Goal: Find specific page/section: Find specific page/section

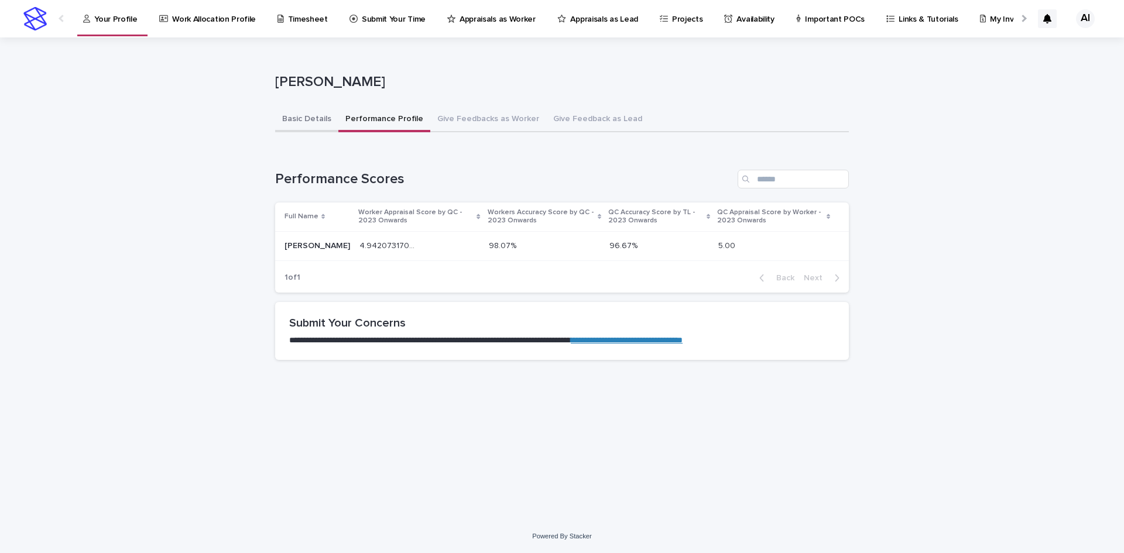
click at [283, 122] on button "Basic Details" at bounding box center [306, 120] width 63 height 25
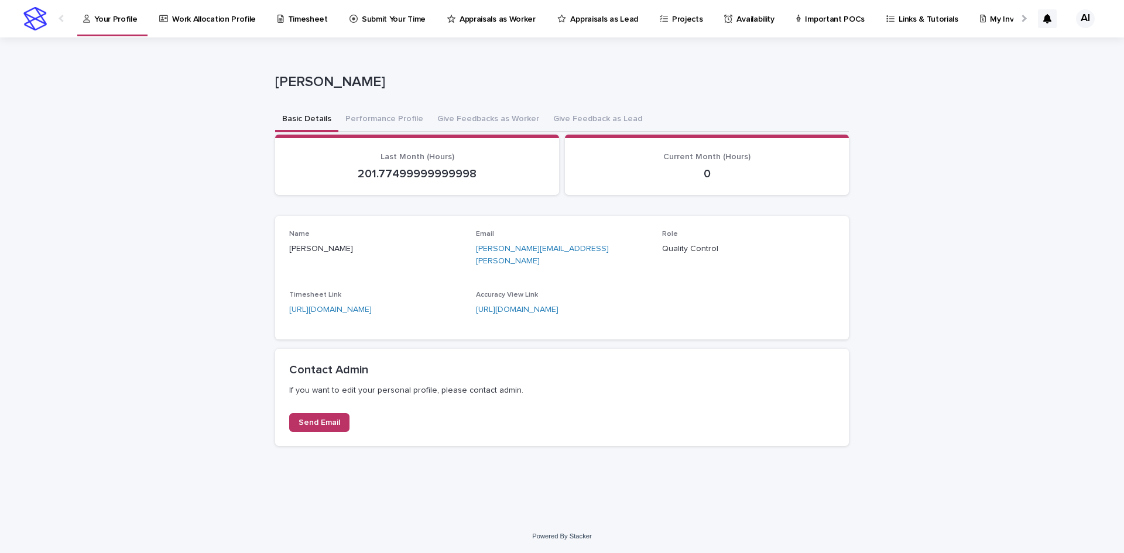
click at [508, 21] on p "Appraisals as Worker" at bounding box center [498, 12] width 76 height 25
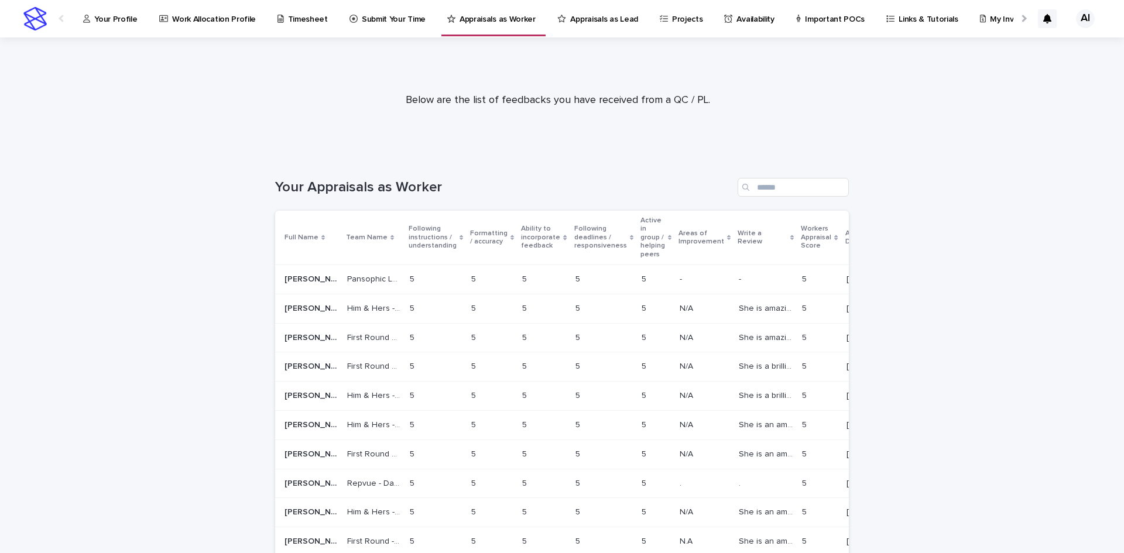
click at [582, 19] on p "Appraisals as Lead" at bounding box center [603, 12] width 67 height 25
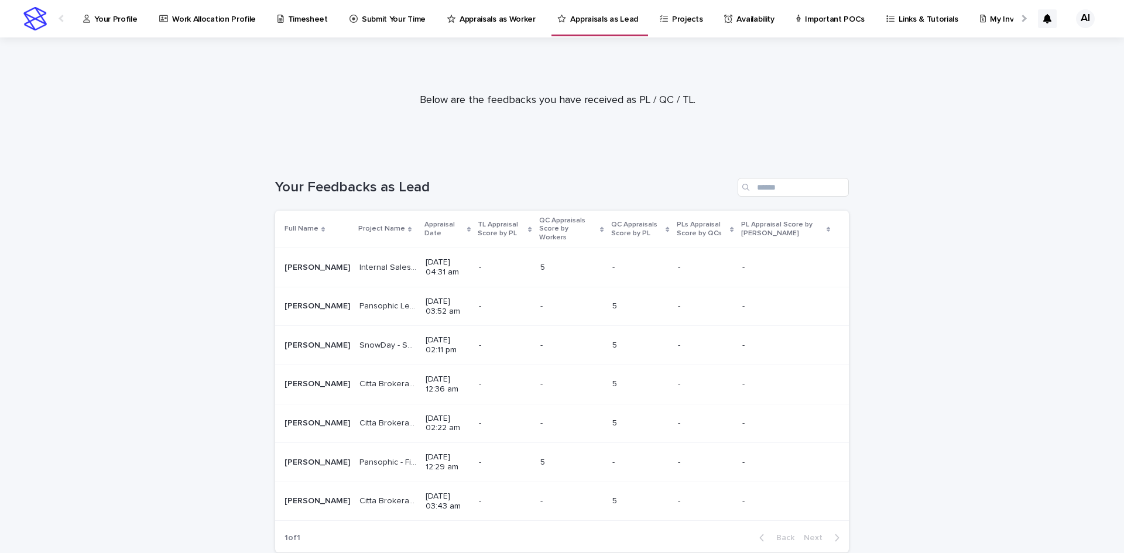
click at [125, 22] on p "Your Profile" at bounding box center [115, 12] width 43 height 25
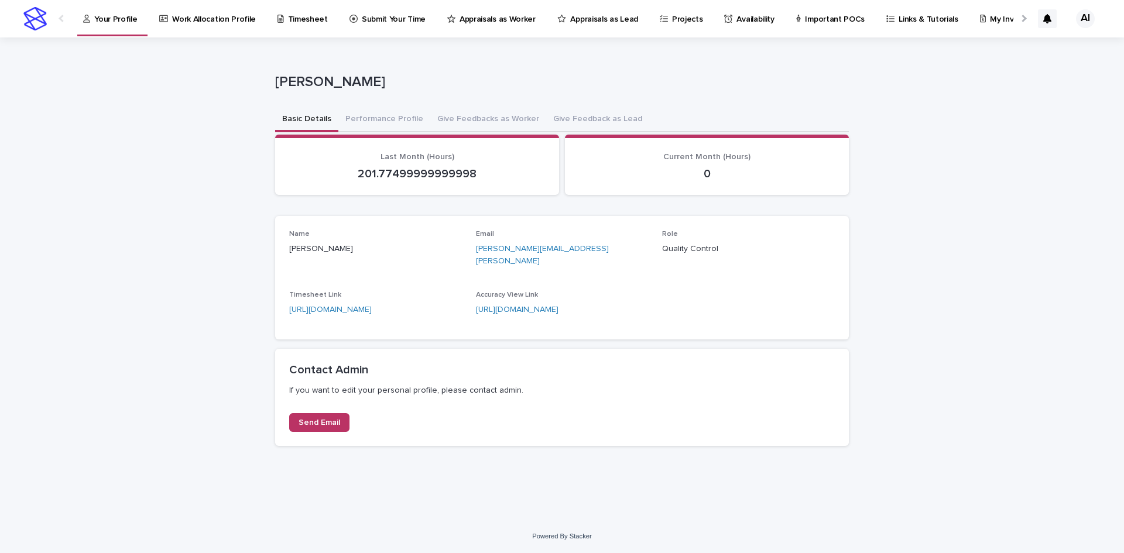
click at [681, 247] on p "Quality Control" at bounding box center [748, 249] width 173 height 12
click at [413, 179] on p "201.77499999999998" at bounding box center [417, 174] width 256 height 14
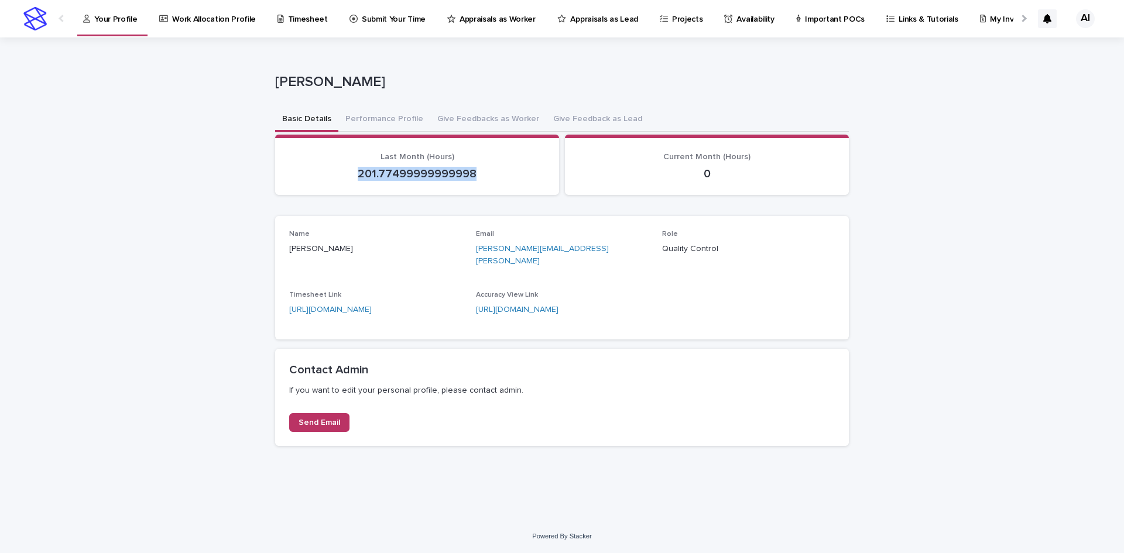
click at [413, 179] on p "201.77499999999998" at bounding box center [417, 174] width 256 height 14
